Goal: Task Accomplishment & Management: Manage account settings

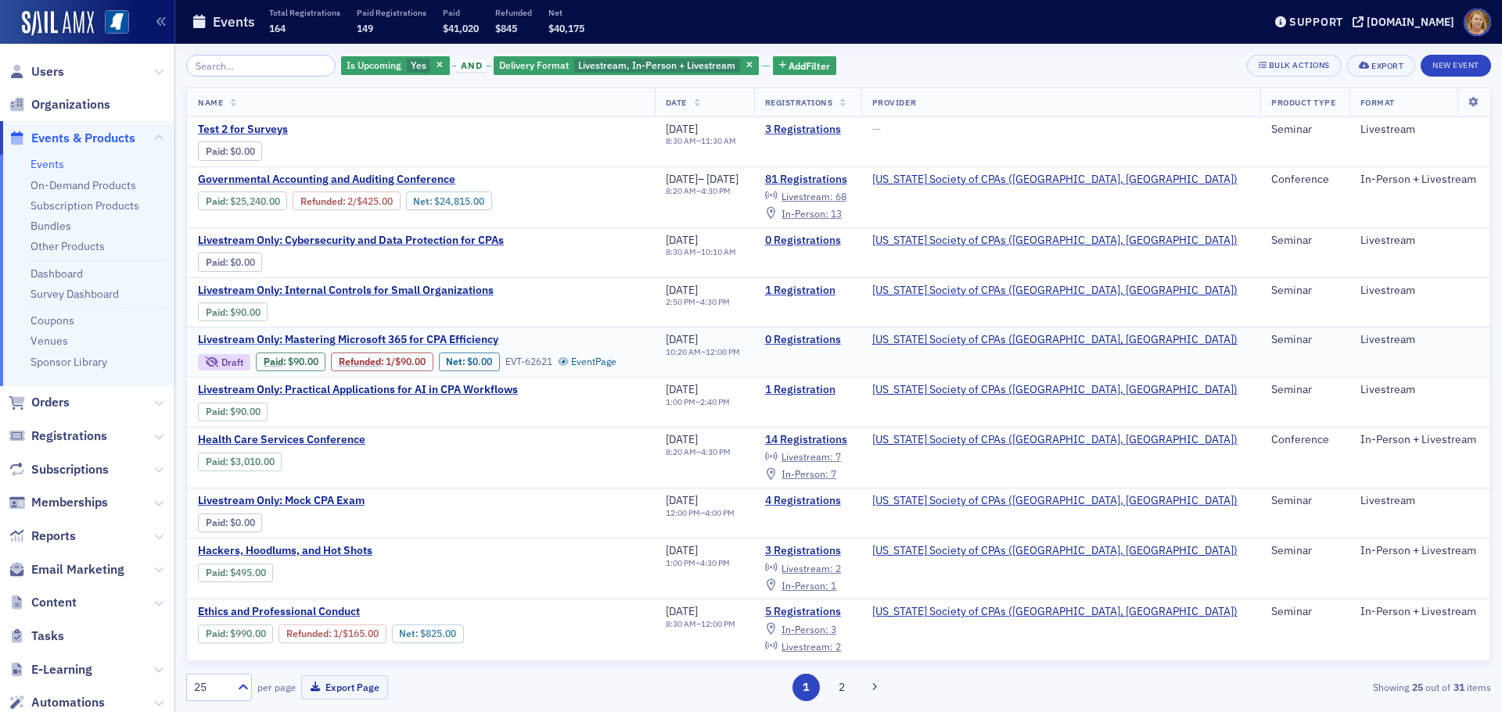
click at [463, 342] on span "Livestream Only: Mastering Microsoft 365 for CPA Efficiency" at bounding box center [348, 340] width 300 height 14
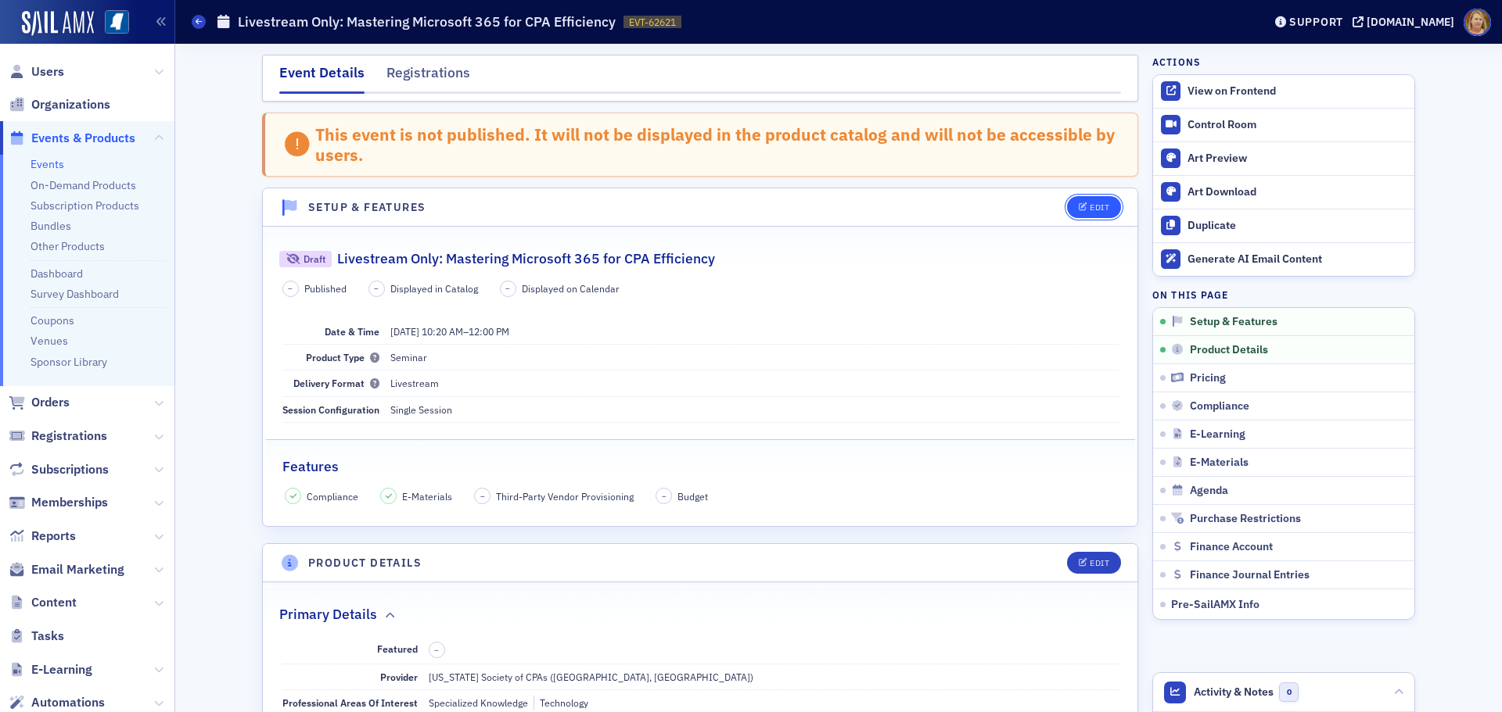
click at [1089, 206] on div "Edit" at bounding box center [1099, 207] width 20 height 9
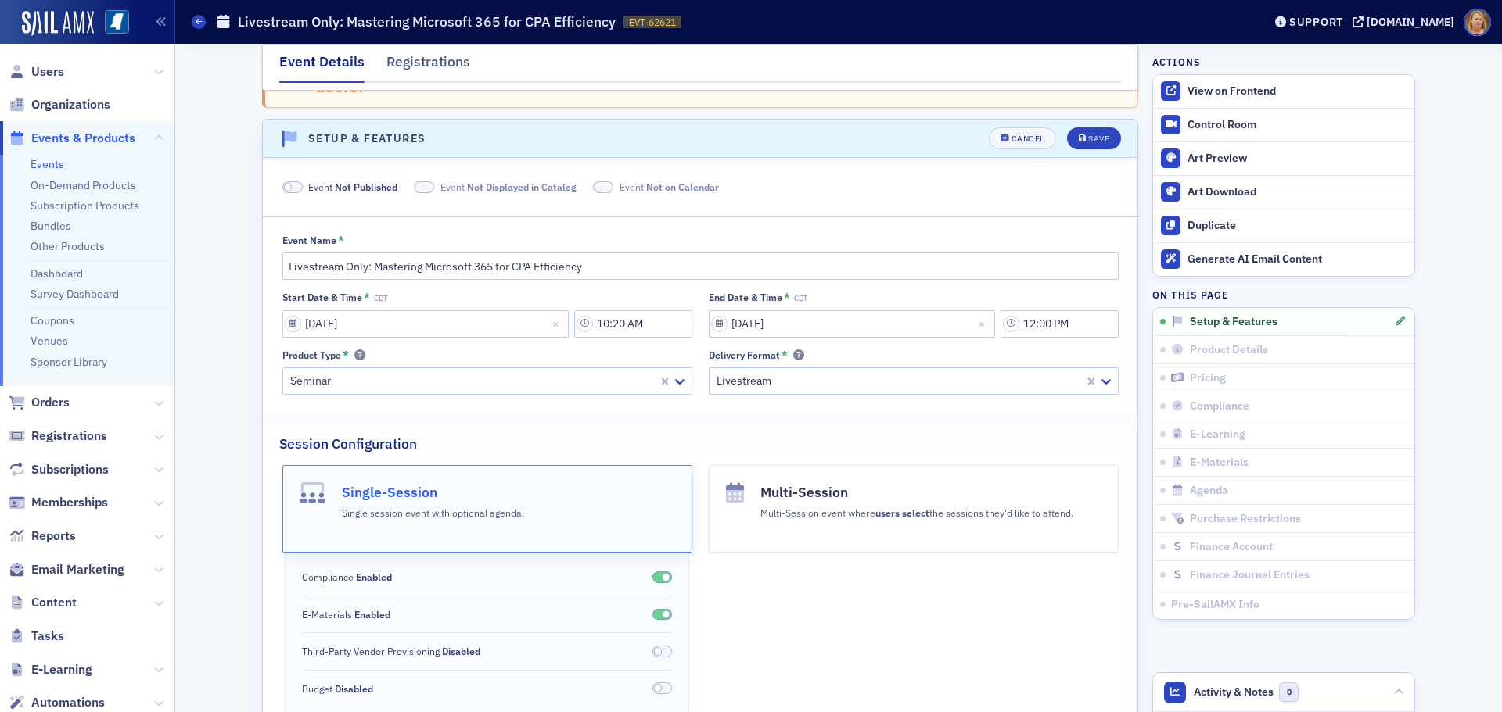
scroll to position [97, 0]
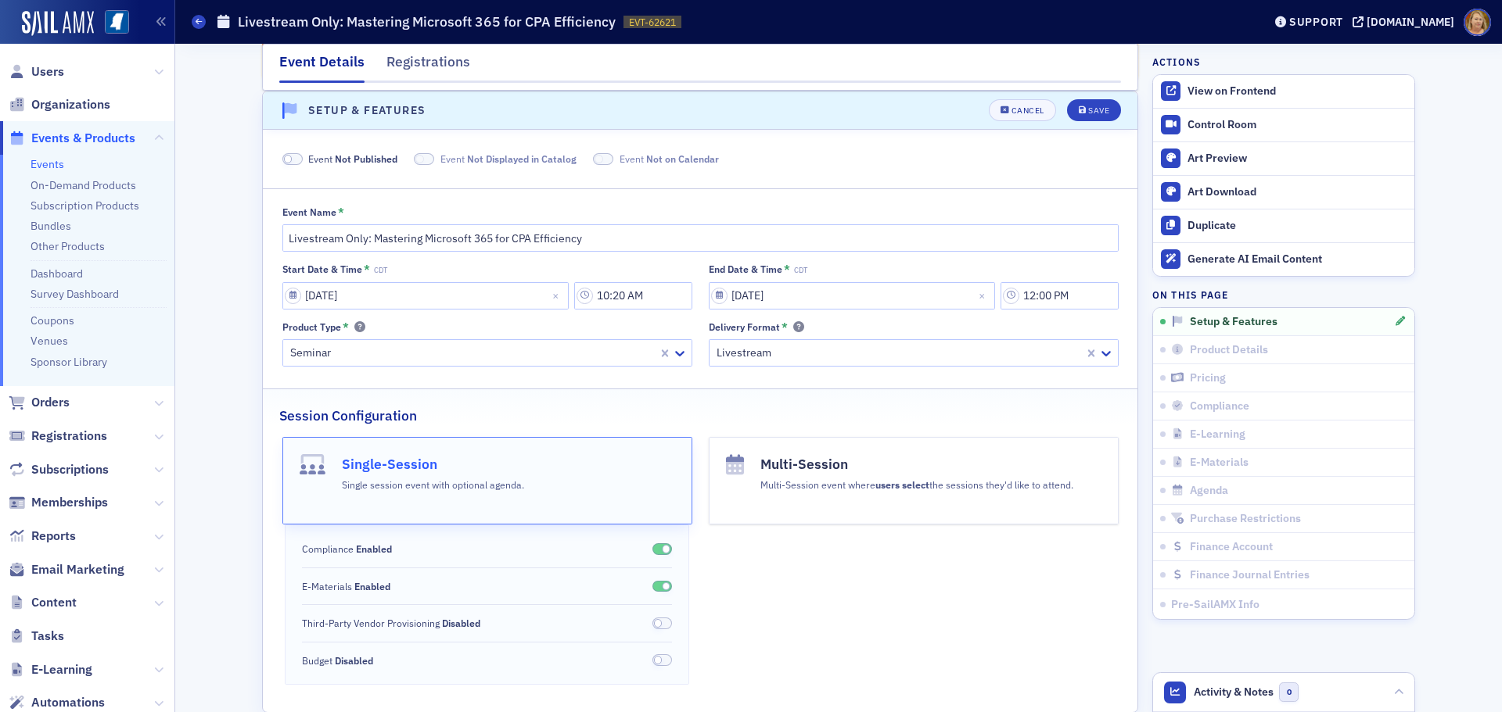
click at [295, 160] on span at bounding box center [292, 159] width 20 height 12
click at [1078, 113] on icon "submit" at bounding box center [1082, 110] width 8 height 9
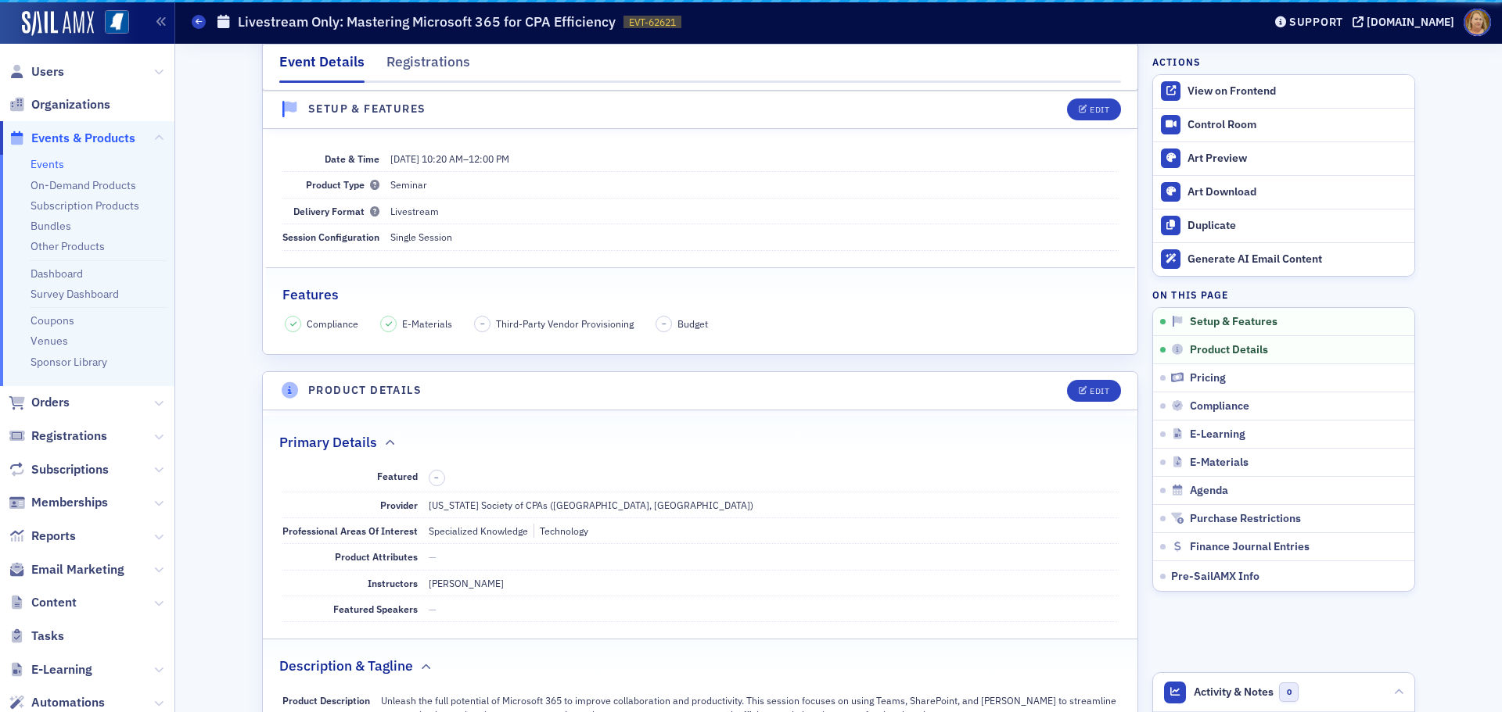
scroll to position [22, 0]
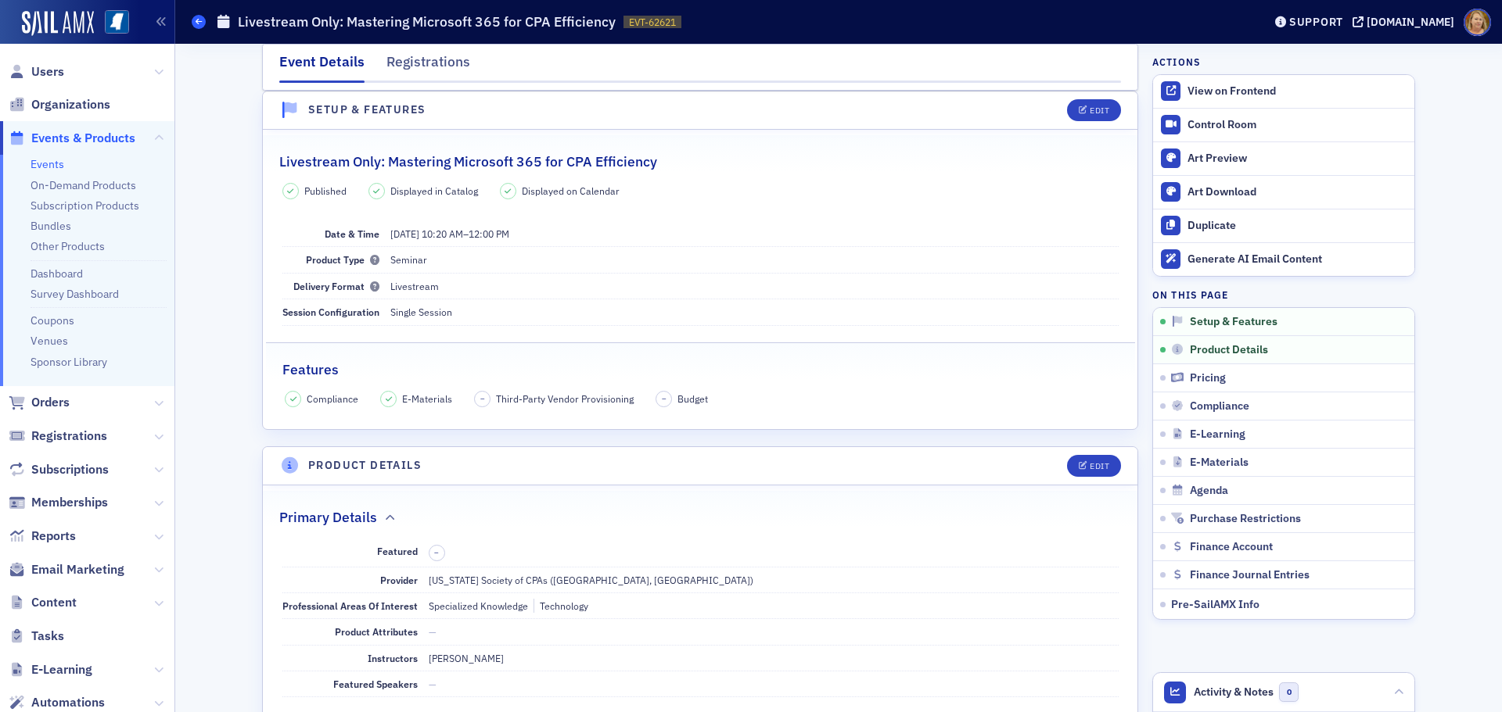
click at [199, 25] on icon at bounding box center [199, 21] width 6 height 7
